Goal: Find specific page/section: Find specific page/section

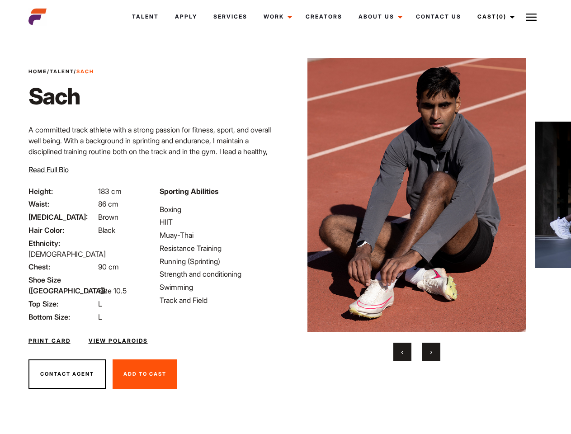
click at [494, 17] on link "Cast (0)" at bounding box center [494, 17] width 51 height 24
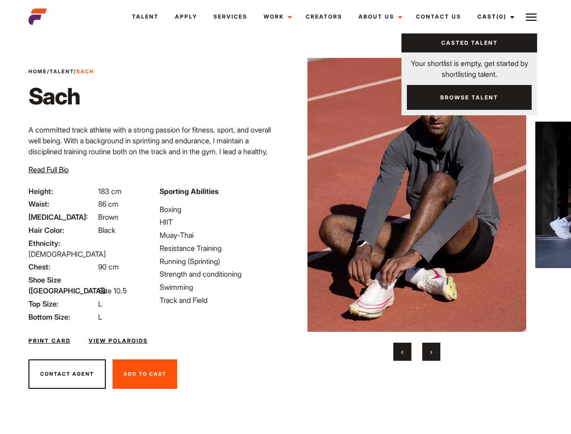
click at [531, 17] on img at bounding box center [531, 17] width 11 height 11
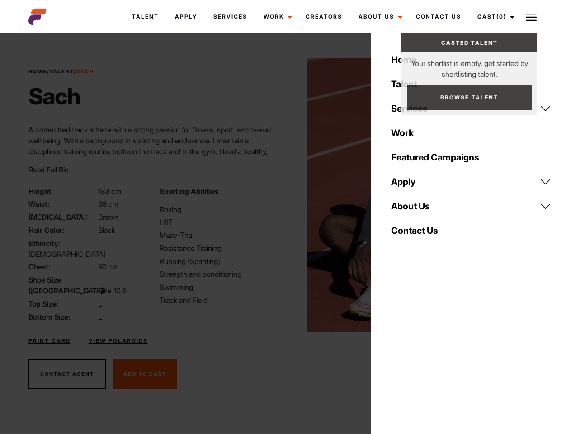
click at [416, 209] on img at bounding box center [416, 195] width 219 height 274
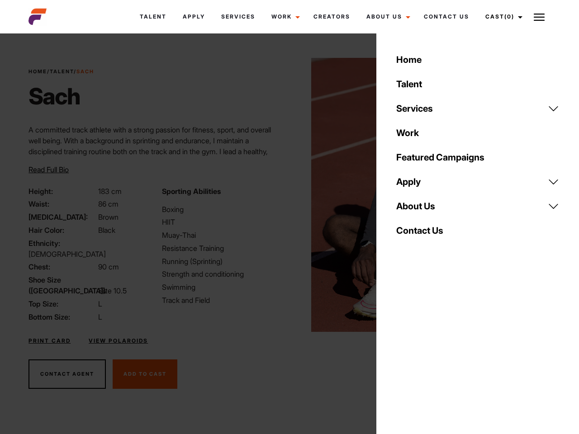
click at [285, 195] on div "Sporting Abilities Boxing HIIT Muay-Thai Resistance Training Running (Sprinting…" at bounding box center [222, 254] width 133 height 137
click at [402, 352] on div "Home Talent Services Talent Casting Photography Videography Creative Hair and M…" at bounding box center [477, 217] width 203 height 434
click at [431, 352] on div "Home Talent Services Talent Casting Photography Videography Creative Hair and M…" at bounding box center [477, 217] width 203 height 434
